Goal: Register for event/course

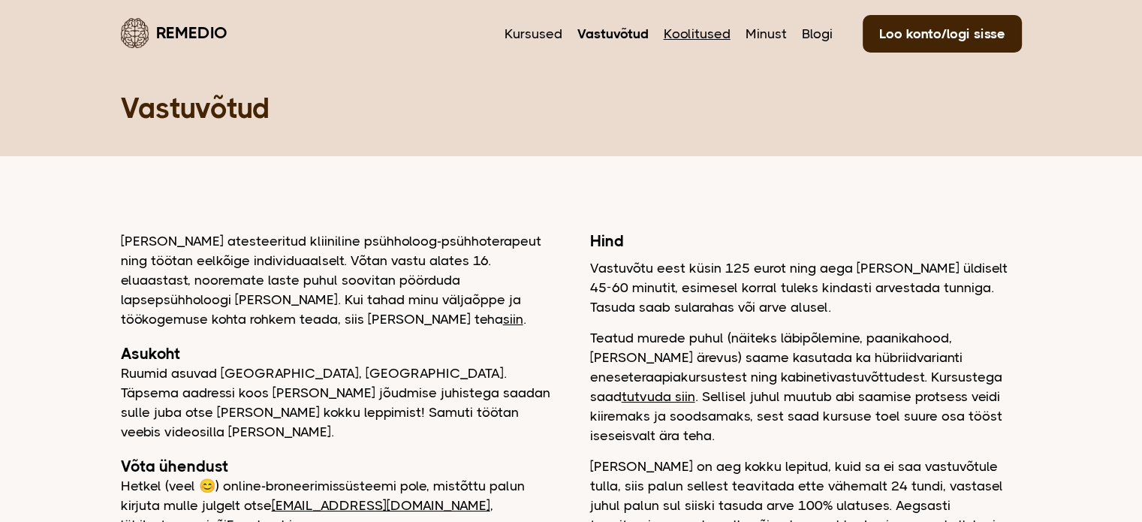
click at [699, 38] on link "Koolitused" at bounding box center [697, 34] width 67 height 20
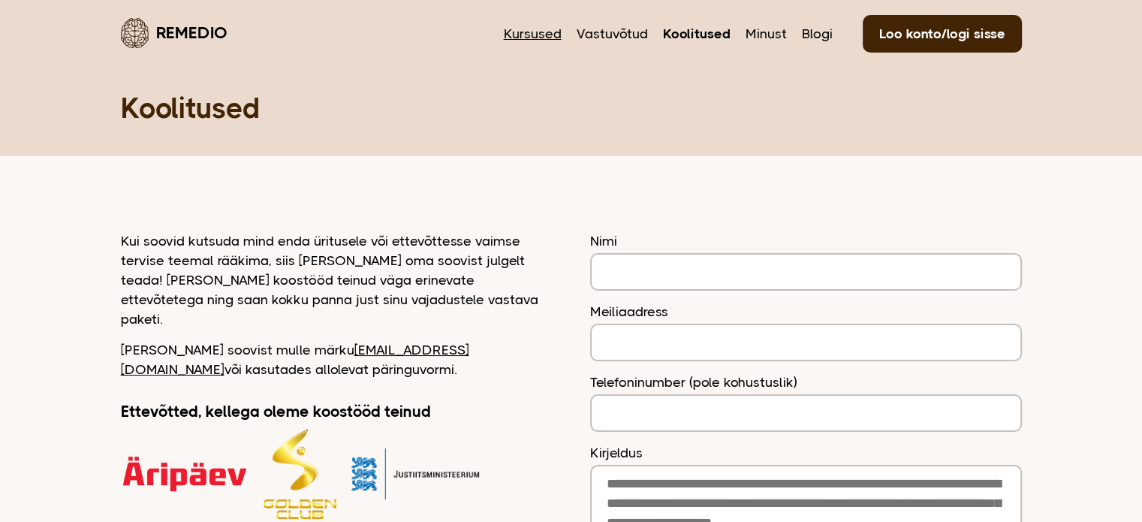
click at [510, 33] on link "Kursused" at bounding box center [533, 34] width 58 height 20
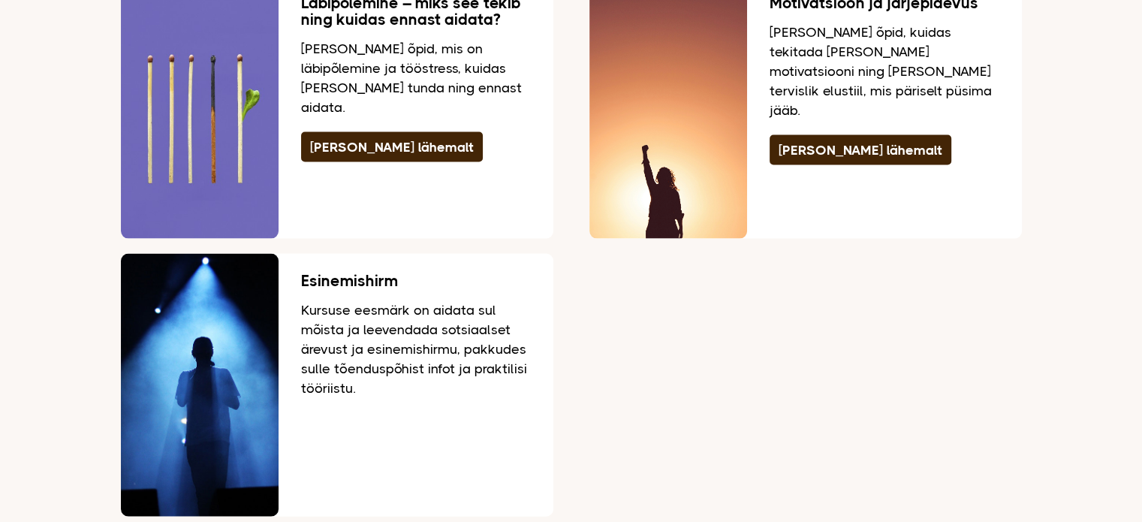
scroll to position [3230, 0]
